Goal: Task Accomplishment & Management: Use online tool/utility

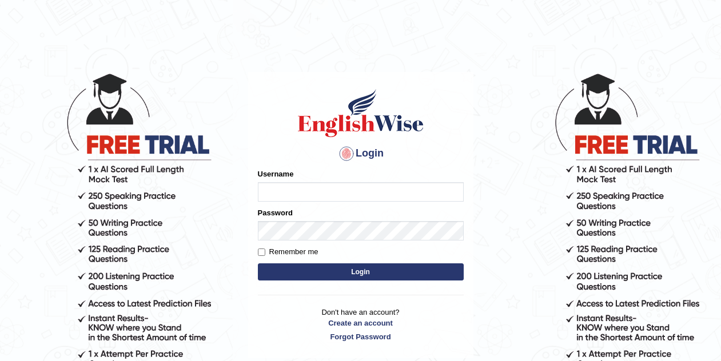
type input "Tishu"
click at [378, 274] on button "Login" at bounding box center [361, 272] width 206 height 17
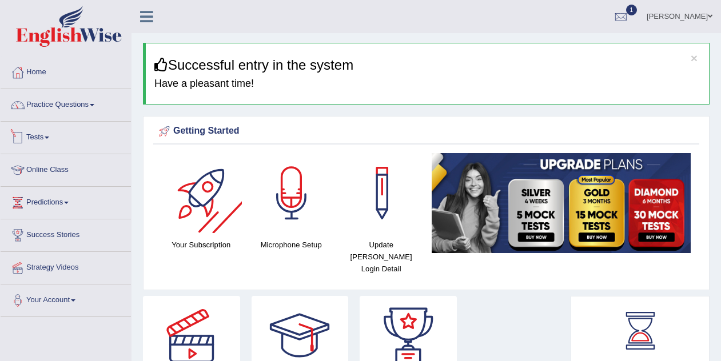
click at [49, 137] on span at bounding box center [47, 138] width 5 height 2
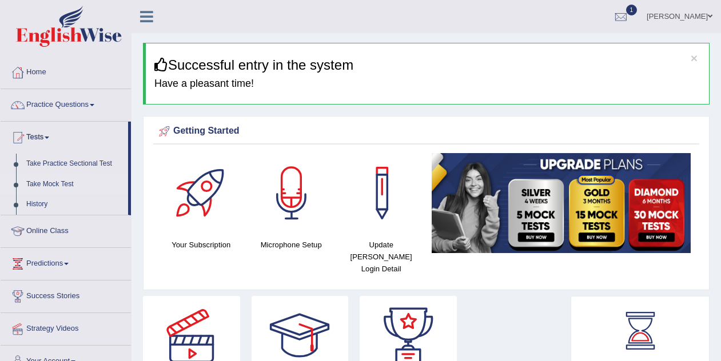
click at [62, 184] on link "Take Mock Test" at bounding box center [74, 184] width 107 height 21
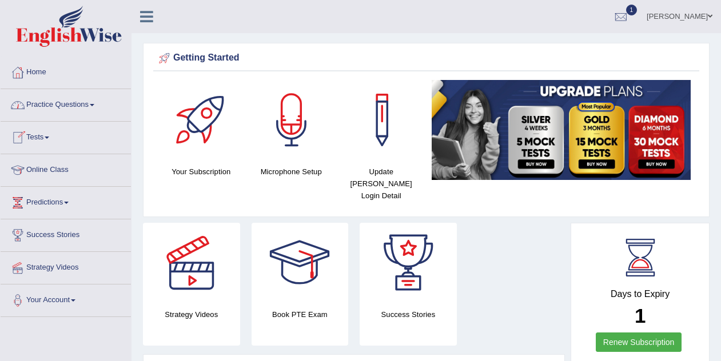
click at [45, 135] on link "Tests" at bounding box center [66, 136] width 130 height 29
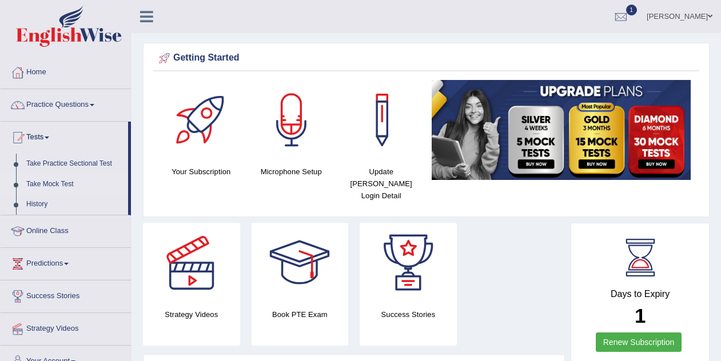
click at [73, 181] on link "Take Mock Test" at bounding box center [74, 184] width 107 height 21
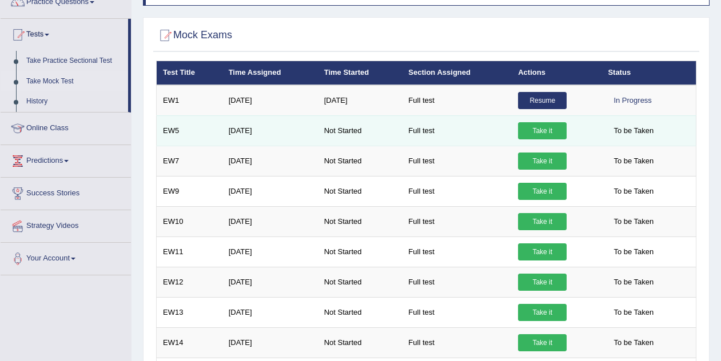
scroll to position [102, 0]
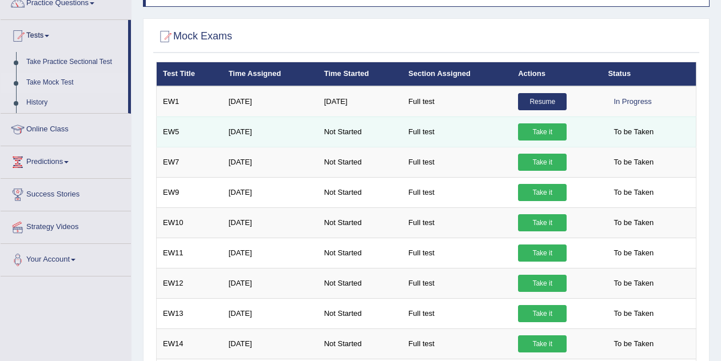
click at [546, 132] on link "Take it" at bounding box center [542, 132] width 49 height 17
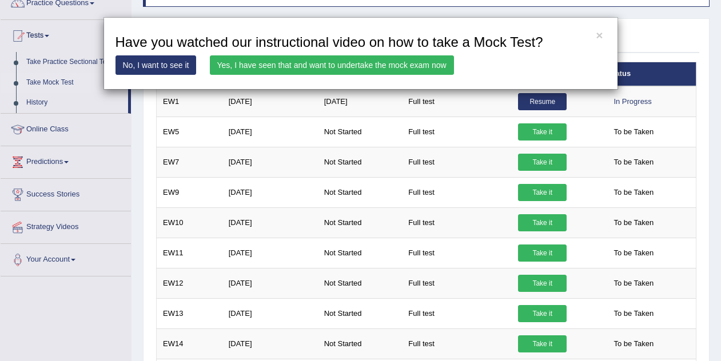
click at [391, 64] on link "Yes, I have seen that and want to undertake the mock exam now" at bounding box center [332, 64] width 244 height 19
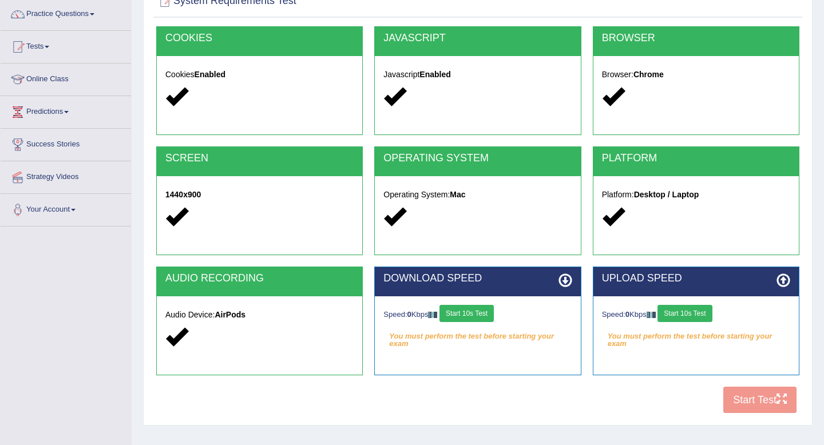
scroll to position [92, 0]
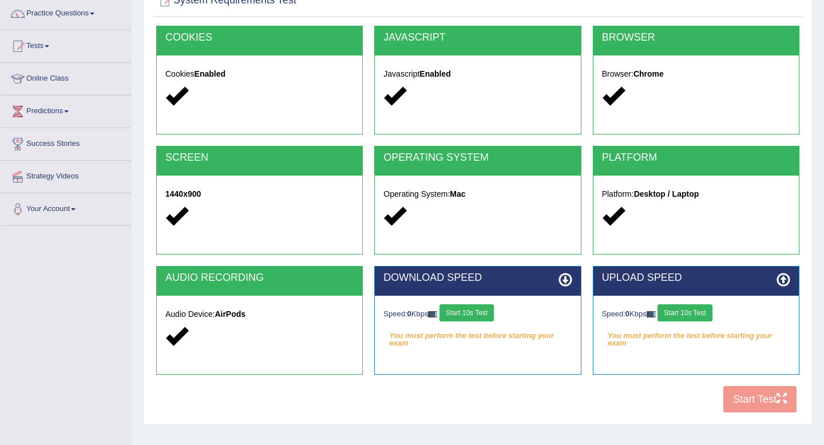
click at [484, 314] on button "Start 10s Test" at bounding box center [466, 312] width 54 height 17
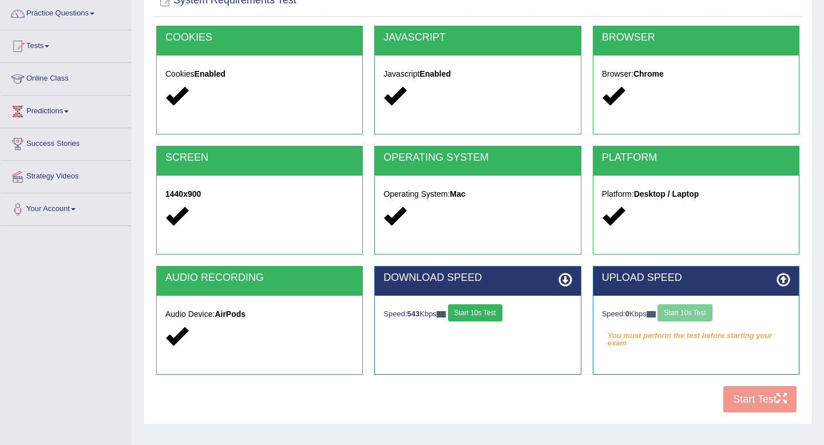
click at [484, 314] on button "Start 10s Test" at bounding box center [475, 312] width 54 height 17
click at [691, 318] on button "Start 10s Test" at bounding box center [684, 312] width 54 height 17
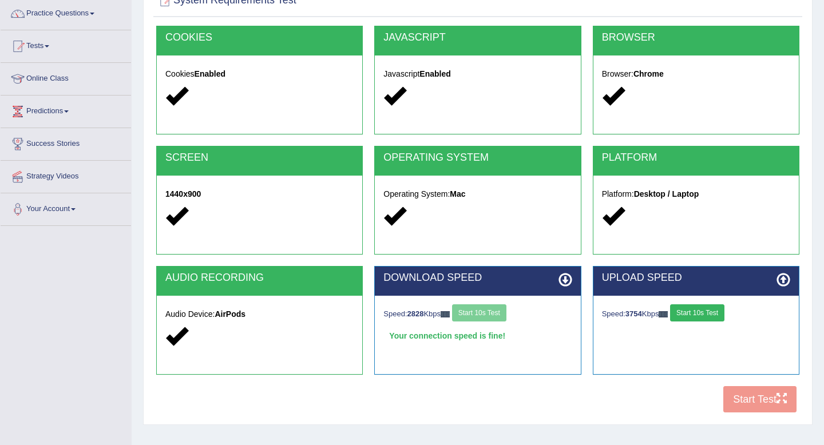
click at [691, 318] on button "Start 10s Test" at bounding box center [697, 312] width 54 height 17
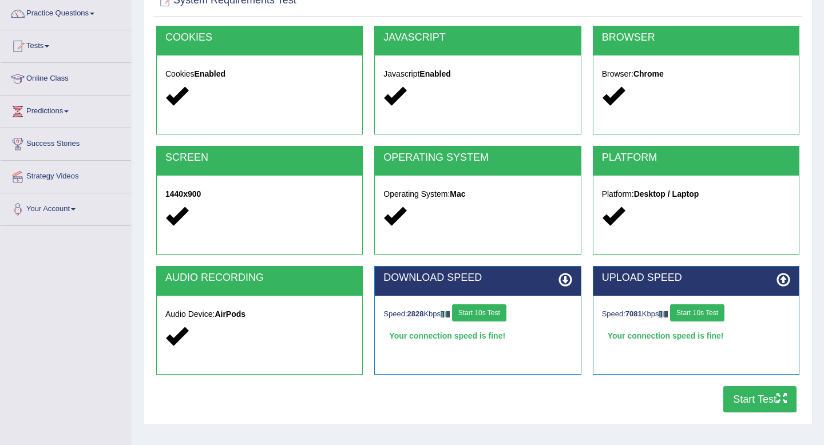
click at [721, 361] on button "Start Test" at bounding box center [759, 399] width 73 height 26
